Goal: Transaction & Acquisition: Purchase product/service

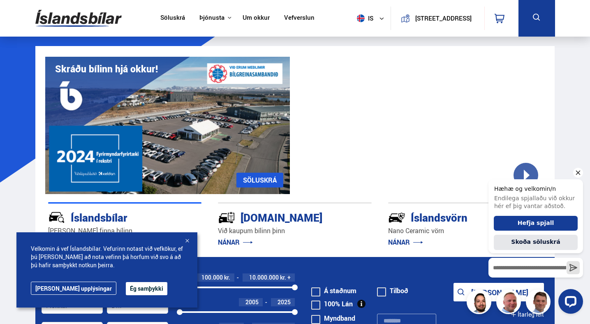
click at [579, 172] on icon "Hide greeting" at bounding box center [578, 173] width 5 height 5
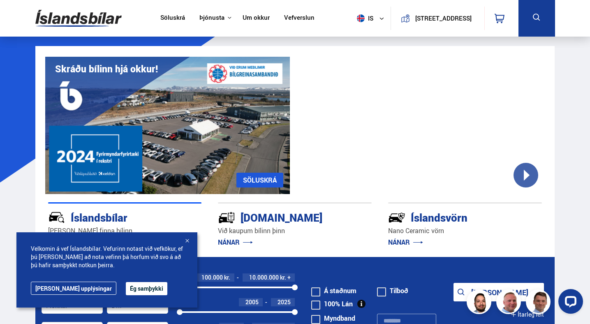
click at [173, 12] on nav "Söluskrá Þjónusta Íslandsbílar Kaupumbila.is Íslandsvörn Leiðbeiningar Um okkur…" at bounding box center [237, 18] width 169 height 37
click at [171, 18] on link "Söluskrá" at bounding box center [172, 18] width 25 height 9
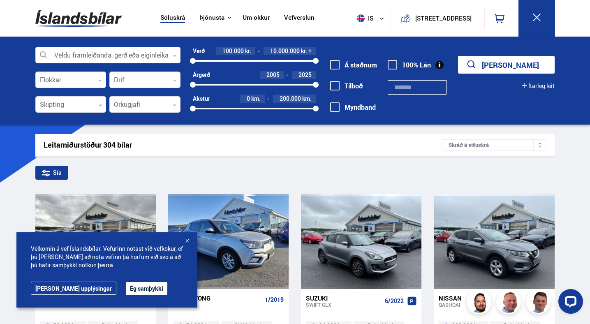
click at [188, 243] on div at bounding box center [187, 241] width 8 height 8
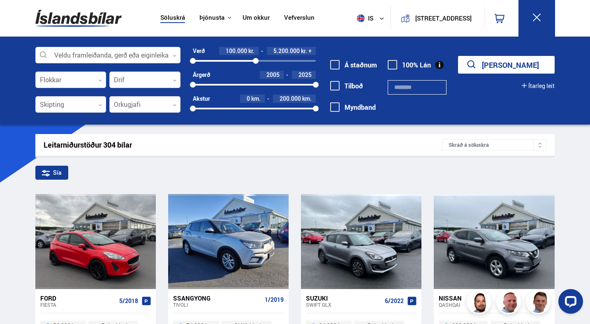
drag, startPoint x: 316, startPoint y: 60, endPoint x: 256, endPoint y: 58, distance: 60.5
click at [256, 58] on div "5152177" at bounding box center [256, 61] width 6 height 6
click at [130, 101] on div at bounding box center [144, 105] width 71 height 16
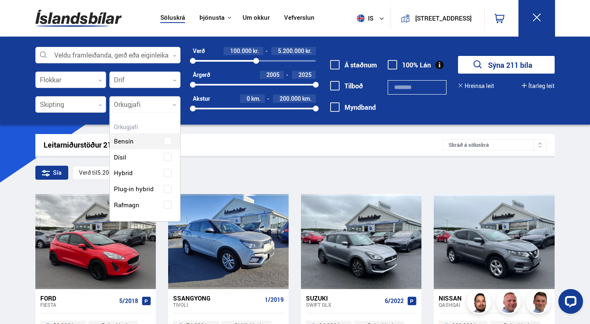
scroll to position [108, 70]
click at [165, 144] on div "Bensín" at bounding box center [145, 135] width 70 height 28
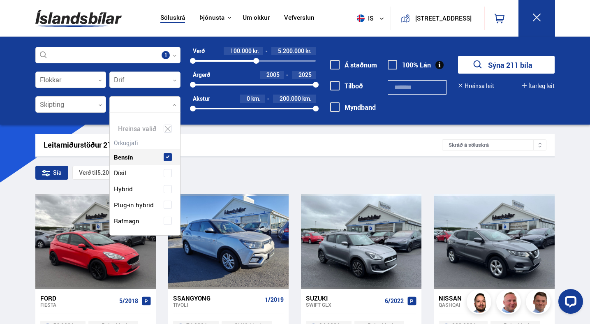
scroll to position [124, 74]
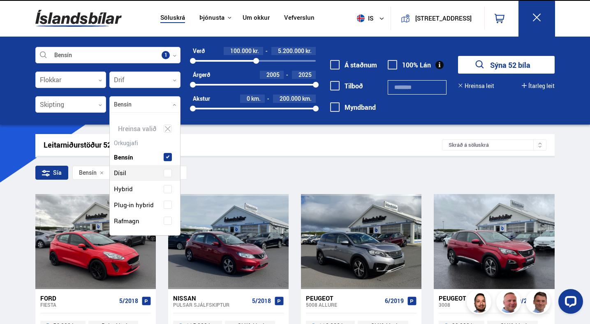
click at [164, 173] on span at bounding box center [167, 173] width 7 height 1
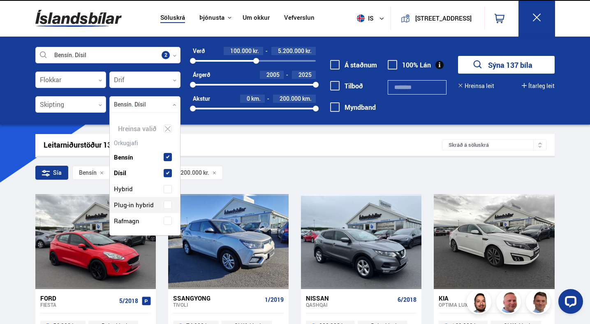
click at [165, 206] on span at bounding box center [168, 205] width 8 height 8
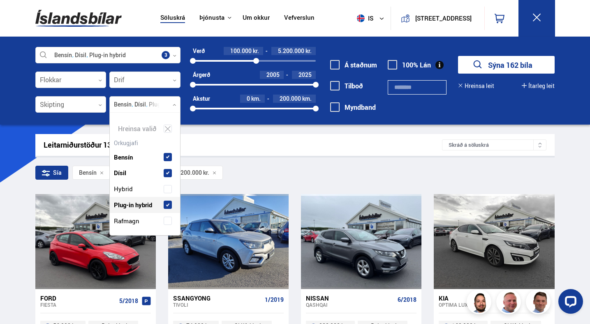
click at [491, 67] on button "Sýna 162 bíla" at bounding box center [506, 65] width 97 height 18
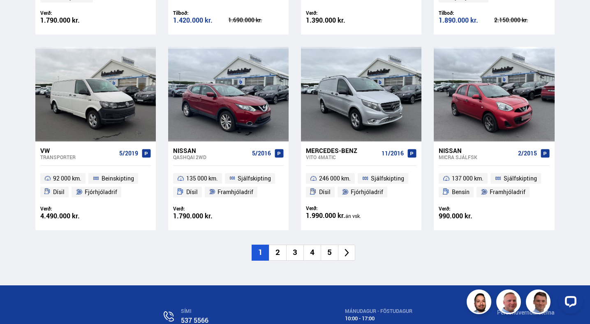
scroll to position [1150, 0]
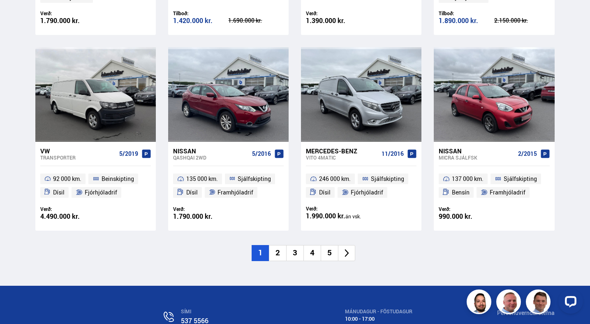
click at [277, 255] on li "2" at bounding box center [277, 253] width 17 height 16
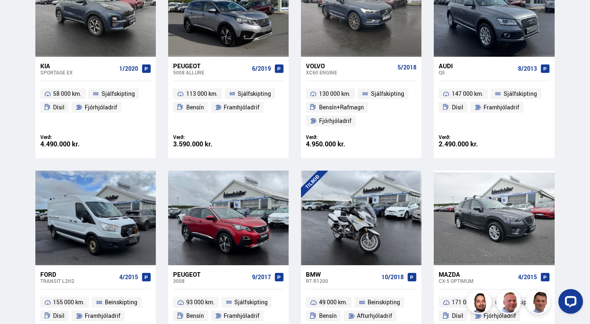
scroll to position [195, 0]
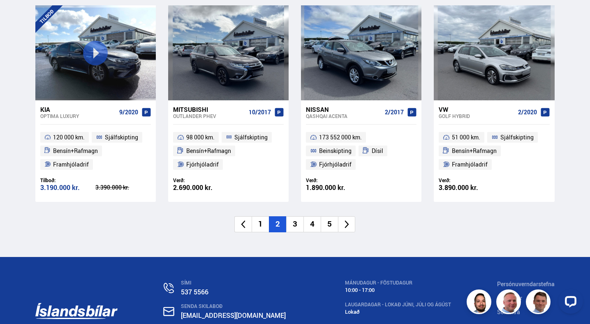
scroll to position [1206, 0]
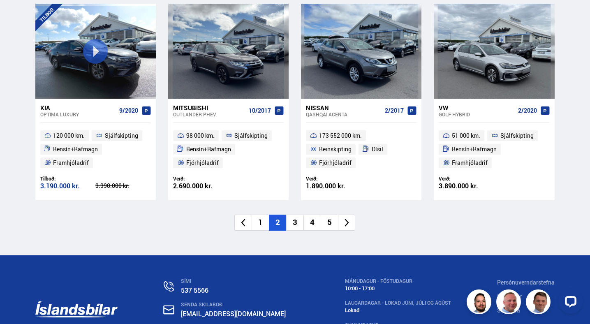
click at [296, 225] on li "3" at bounding box center [294, 223] width 17 height 16
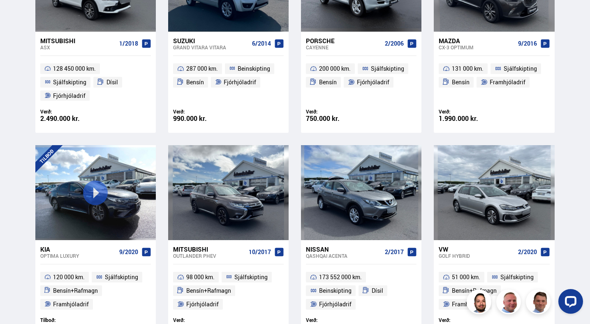
scroll to position [652, 0]
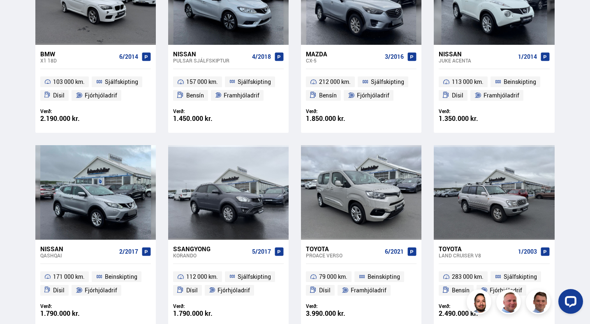
scroll to position [1056, 0]
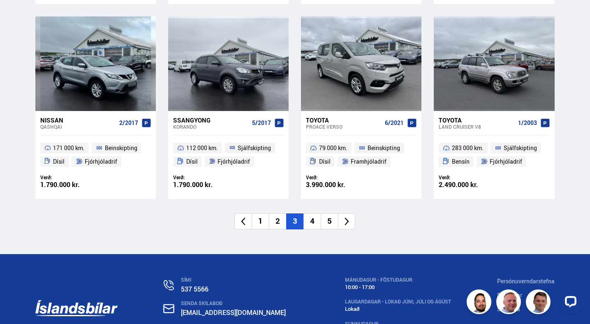
click at [312, 225] on li "4" at bounding box center [311, 221] width 17 height 16
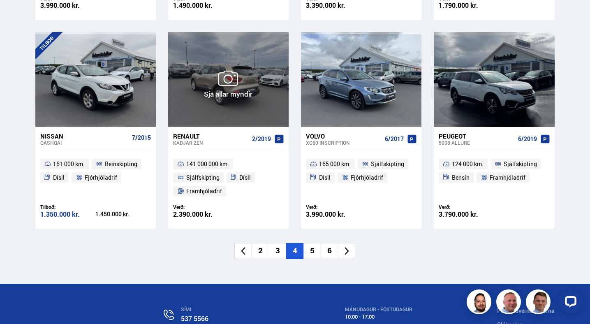
scroll to position [1178, 0]
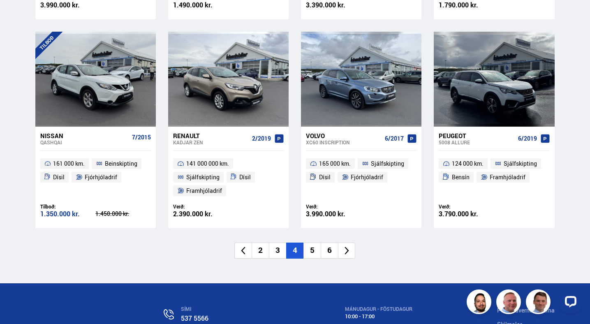
click at [312, 251] on li "5" at bounding box center [311, 251] width 17 height 16
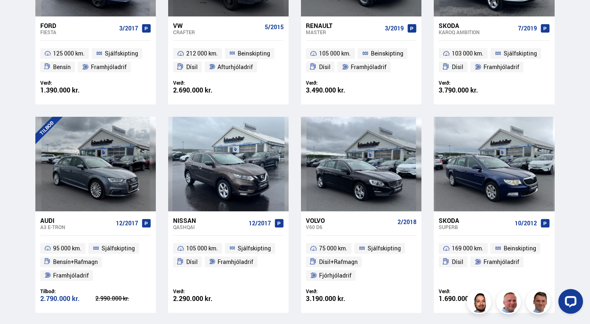
scroll to position [21, 0]
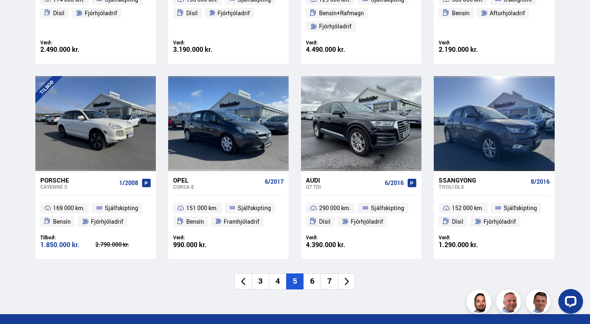
scroll to position [1149, 0]
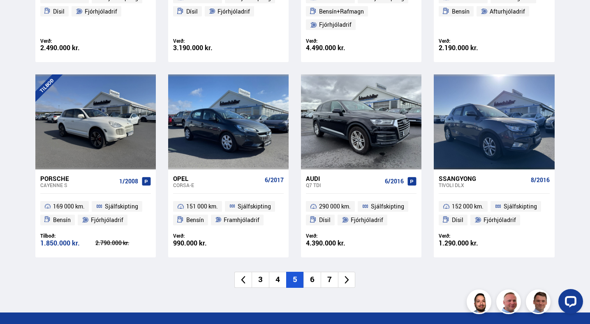
click at [309, 278] on li "6" at bounding box center [311, 280] width 17 height 16
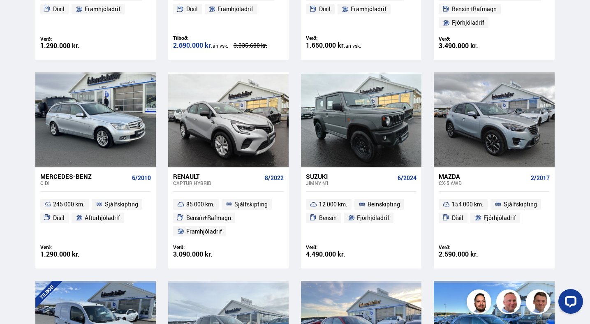
scroll to position [948, 0]
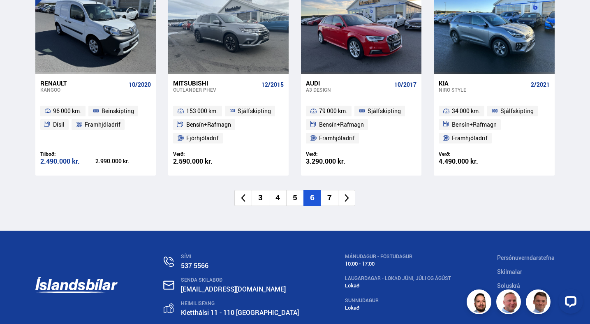
click at [328, 194] on li "7" at bounding box center [329, 198] width 17 height 16
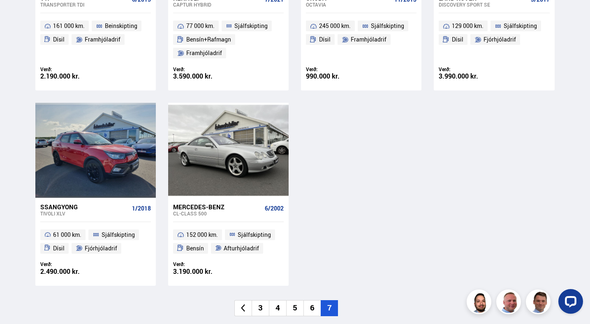
scroll to position [887, 0]
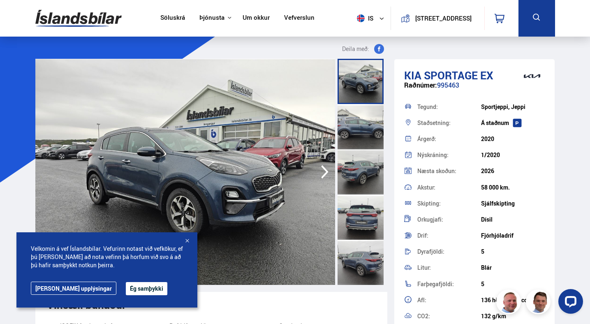
click at [237, 163] on img at bounding box center [185, 172] width 300 height 226
